Goal: Information Seeking & Learning: Learn about a topic

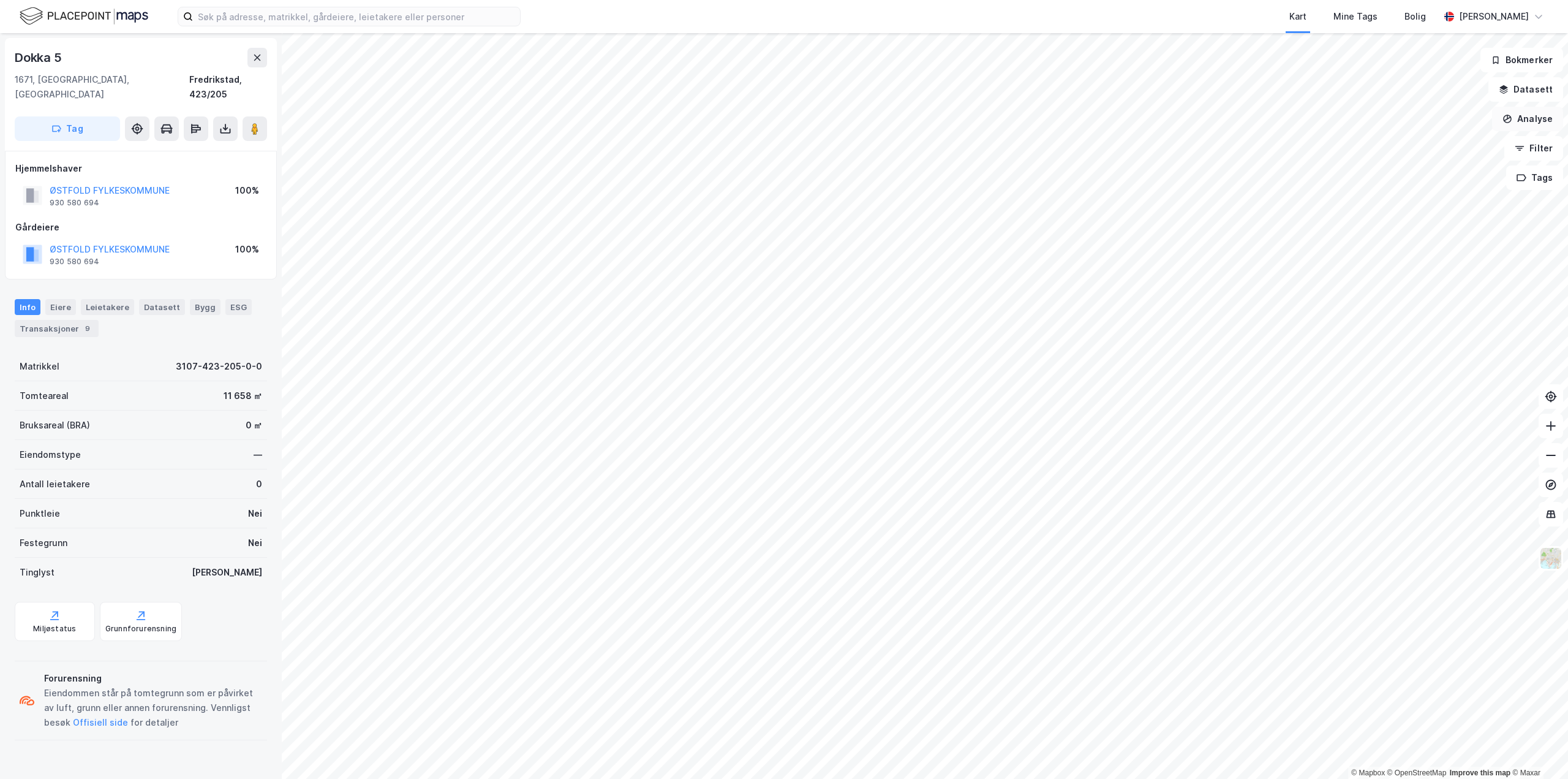
click at [1527, 112] on button "Analyse" at bounding box center [1528, 119] width 71 height 24
click at [1527, 83] on button "Datasett" at bounding box center [1526, 90] width 75 height 24
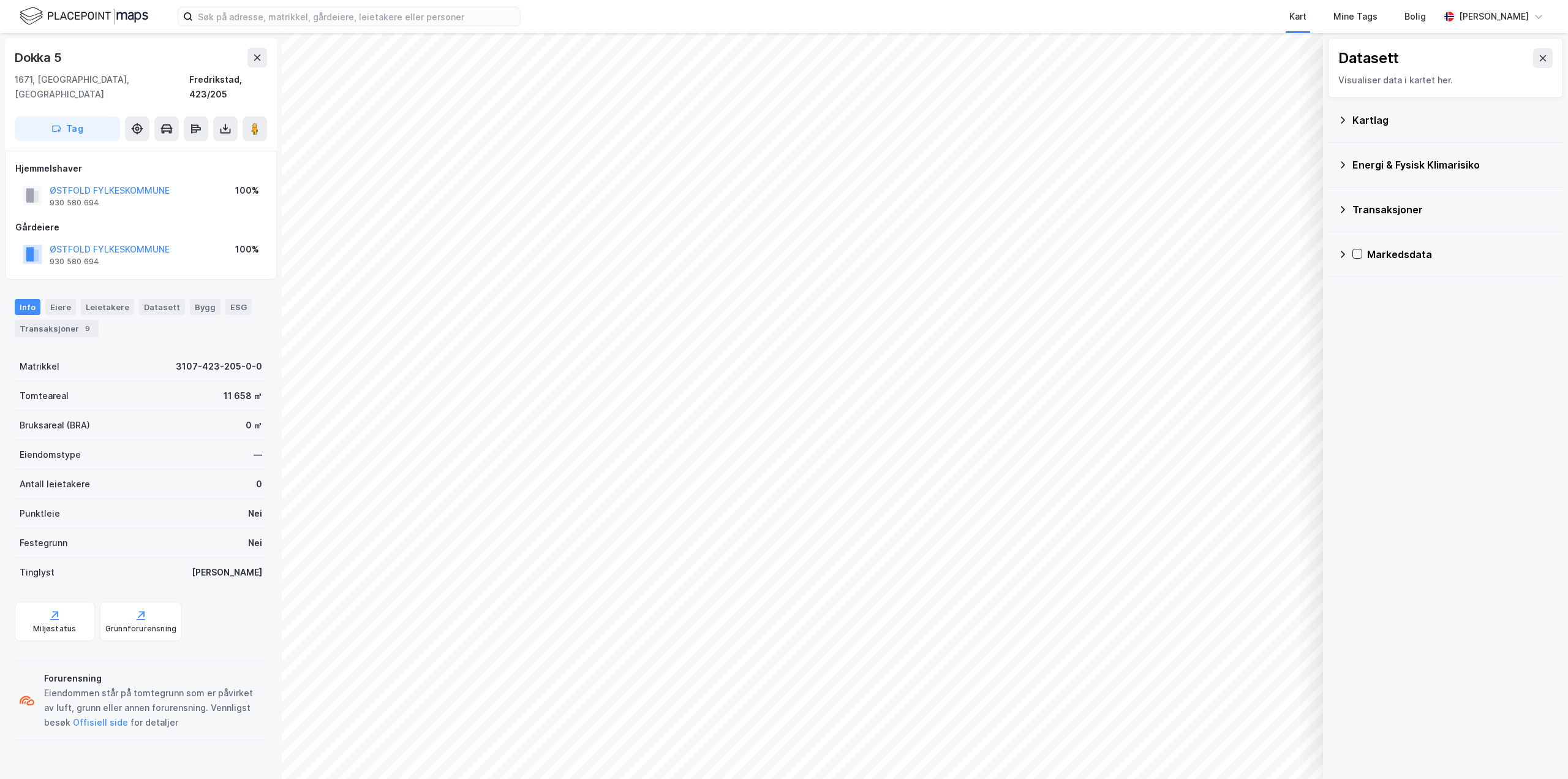
click at [1346, 127] on div "Kartlag" at bounding box center [1446, 120] width 216 height 29
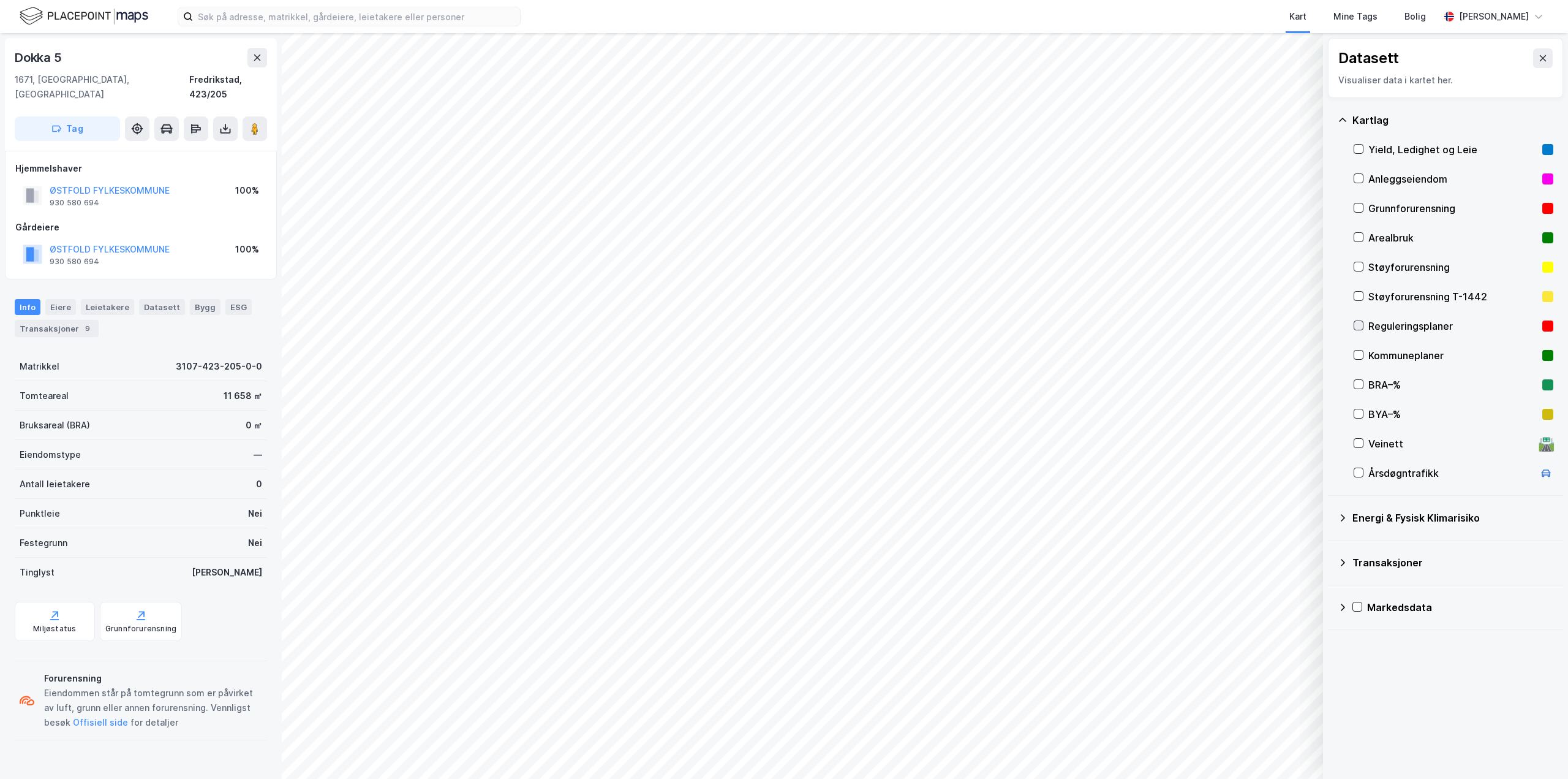
click at [1358, 329] on icon at bounding box center [1359, 325] width 9 height 9
click at [1218, 751] on button "Vis" at bounding box center [1260, 746] width 102 height 20
click at [1197, 712] on div "Dataset" at bounding box center [1203, 714] width 69 height 9
click at [1262, 726] on button at bounding box center [1254, 720] width 20 height 20
click at [1257, 726] on button at bounding box center [1254, 720] width 20 height 20
